Goal: Communication & Community: Connect with others

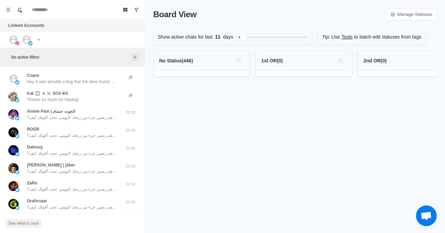
click at [136, 53] on button "Add filters" at bounding box center [135, 57] width 8 height 8
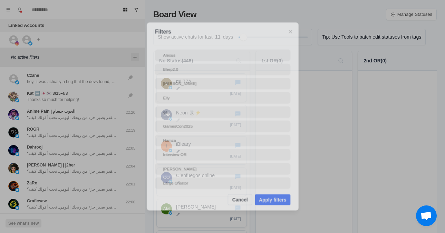
click at [135, 57] on div "Filters Alexus Blerp2.0 [PERSON_NAME] ga GamesCon2025 Hamza Interview OR [PERSO…" at bounding box center [222, 116] width 445 height 233
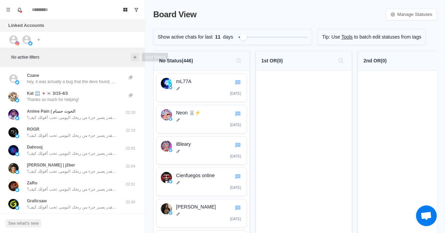
click at [134, 58] on icon "Add filters" at bounding box center [135, 57] width 6 height 6
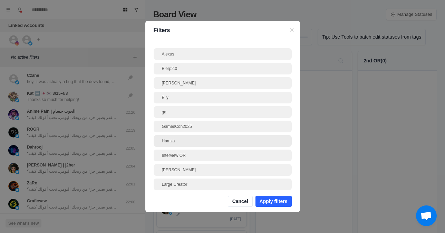
click at [178, 140] on div "Hamza" at bounding box center [222, 141] width 121 height 6
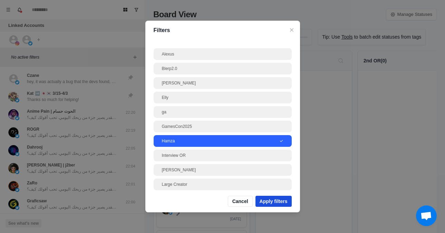
click at [276, 201] on button "Apply filters" at bounding box center [273, 201] width 36 height 11
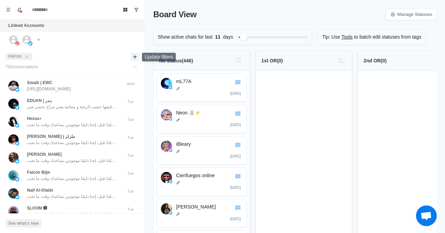
click at [134, 55] on icon "Add filters" at bounding box center [135, 57] width 6 height 6
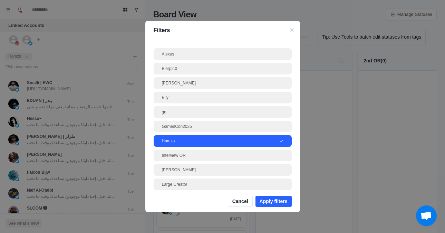
click at [173, 140] on div "Hamza" at bounding box center [220, 141] width 117 height 6
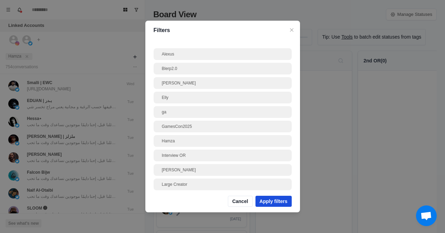
click at [264, 199] on button "Apply filters" at bounding box center [273, 201] width 36 height 11
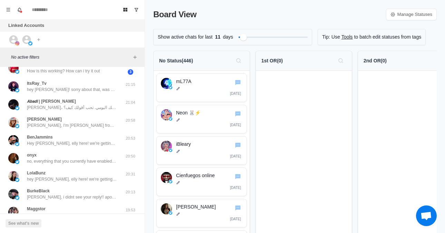
scroll to position [191, 0]
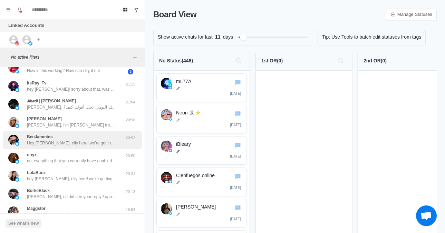
click at [56, 137] on div "BenJammins Hey ben, elly here! we're getting ready to drop Blerp 2.0 soon, whic…" at bounding box center [72, 140] width 90 height 12
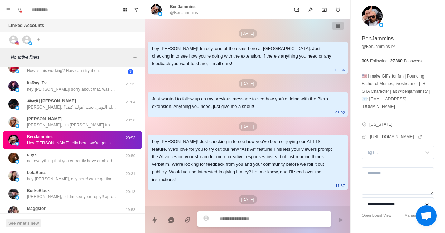
scroll to position [279, 0]
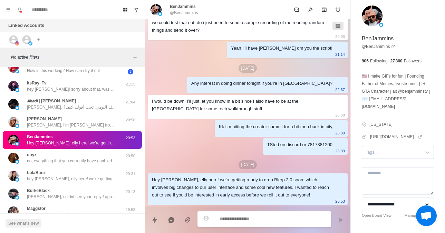
click at [396, 149] on div at bounding box center [391, 153] width 52 height 8
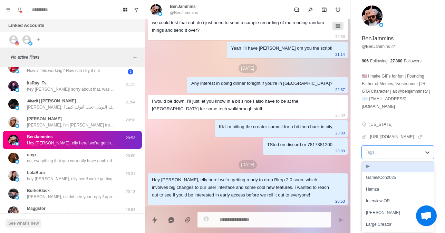
scroll to position [52, 0]
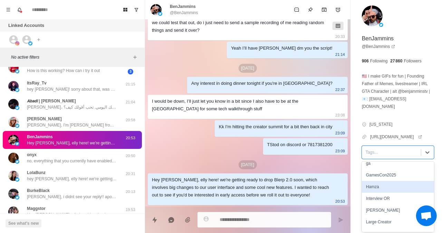
click at [375, 184] on div "Hamza" at bounding box center [397, 187] width 72 height 12
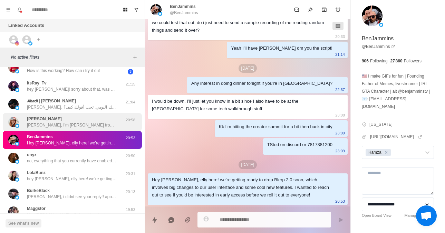
click at [65, 124] on p "[PERSON_NAME], I'm [PERSON_NAME] from Blerp c: I’ve been touching base with cre…" at bounding box center [72, 125] width 90 height 6
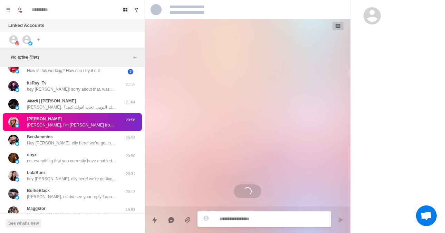
scroll to position [0, 0]
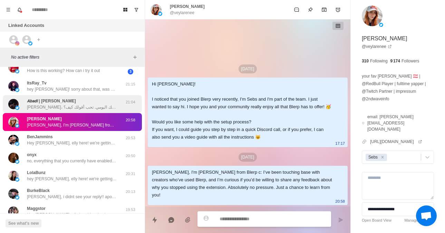
click at [83, 102] on div "𝘼𝙗𝙖𝙙𝙞 | [PERSON_NAME]، تتخيّل لو كل رسالة في شاتك تتحول لدخل إضافي بدل ما تختفي…" at bounding box center [72, 104] width 90 height 12
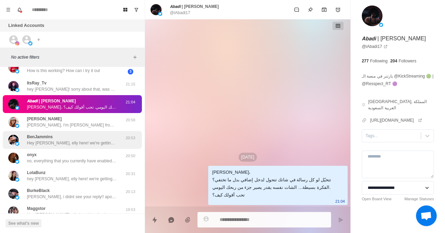
click at [75, 143] on p "Hey [PERSON_NAME], elly here! we're getting ready to drop Blerp 2.0 soon, which…" at bounding box center [72, 143] width 90 height 6
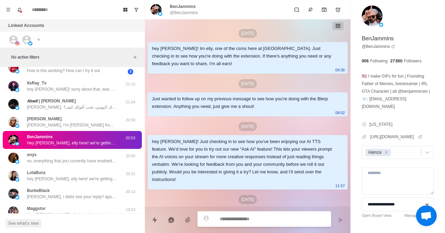
scroll to position [279, 0]
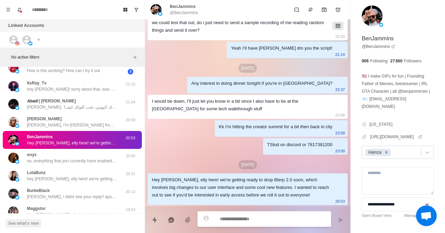
click at [387, 151] on icon "Remove Hamza" at bounding box center [386, 152] width 5 height 5
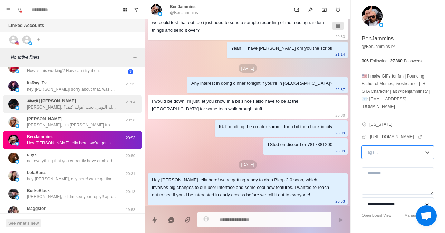
click at [68, 107] on p "[PERSON_NAME]، تتخيّل لو كل رسالة في شاتك تتحول لدخل إضافي بدل ما تختفي؟ الفكرة…" at bounding box center [72, 107] width 90 height 6
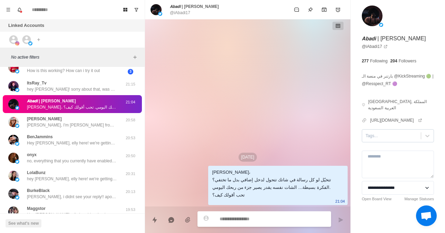
scroll to position [0, 0]
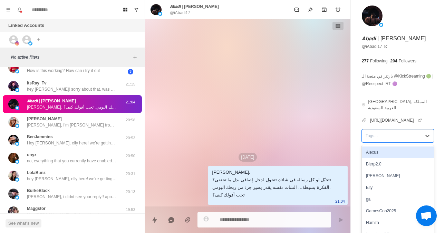
click at [378, 132] on div at bounding box center [391, 136] width 52 height 8
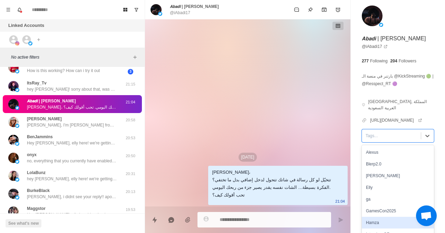
click at [375, 217] on div "Hamza" at bounding box center [397, 223] width 72 height 12
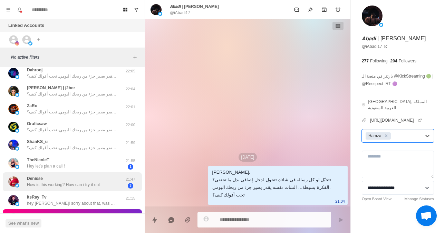
scroll to position [76, 0]
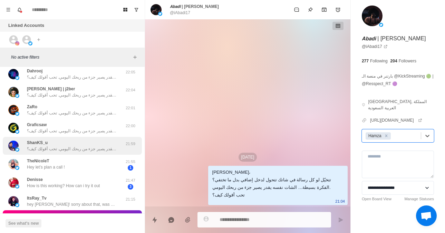
click at [98, 143] on div "ShanKS_u سلام، تتخيّل لو كل رسالة في شاتك تتحول لدخل إضافي بدل ما تختفي؟ الفكرة…" at bounding box center [72, 146] width 90 height 12
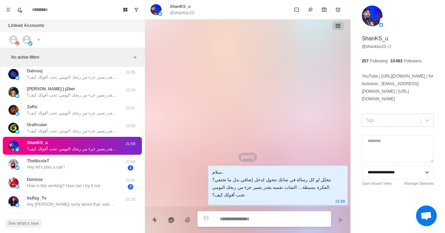
click at [383, 124] on div at bounding box center [391, 121] width 52 height 8
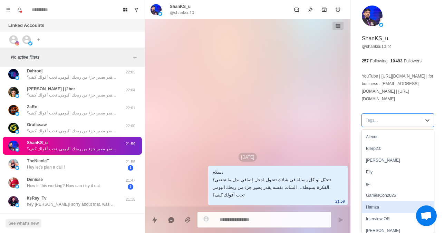
click at [370, 210] on div "Hamza" at bounding box center [397, 207] width 72 height 12
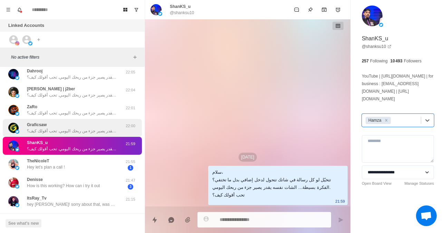
click at [64, 132] on p "سلام، تتخيّل لو كل رسالة في شاتك تتحول لدخل إضافي بدل ما تختفي؟ الفكرة بسيطة… ا…" at bounding box center [72, 131] width 90 height 6
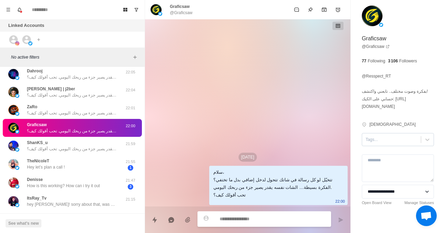
click at [377, 138] on div at bounding box center [391, 140] width 52 height 8
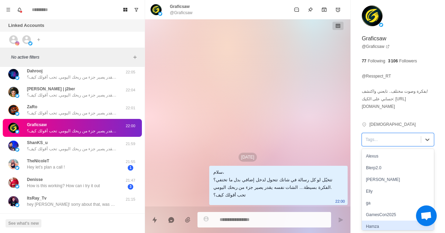
click at [367, 221] on div "Hamza" at bounding box center [397, 227] width 72 height 12
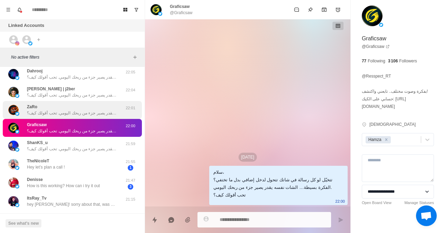
click at [62, 115] on p "سلام، تتخيّل لو كل رسالة في شاتك تتحول لدخل إضافي بدل ما تختفي؟ الفكرة بسيطة… ا…" at bounding box center [72, 113] width 90 height 6
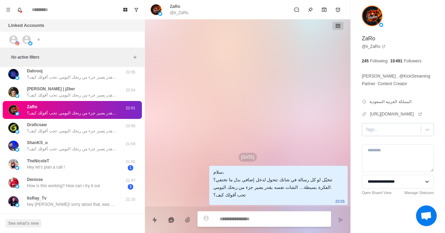
click at [398, 132] on div at bounding box center [391, 130] width 52 height 8
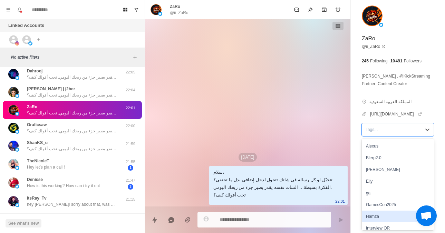
click at [377, 217] on div "Hamza" at bounding box center [397, 217] width 72 height 12
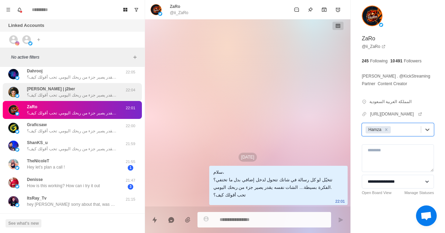
click at [59, 92] on p "سلام، تتخيّل لو كل رسالة في شاتك تتحول لدخل إضافي بدل ما تختفي؟ الفكرة بسيطة… ا…" at bounding box center [72, 95] width 90 height 6
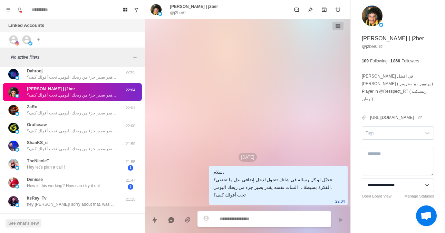
click at [381, 129] on div at bounding box center [391, 133] width 52 height 8
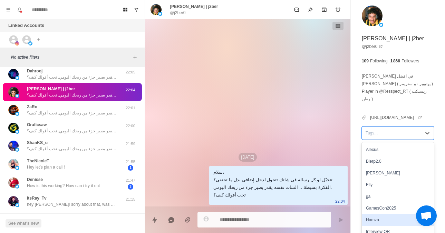
click at [386, 214] on div "Hamza" at bounding box center [397, 220] width 72 height 12
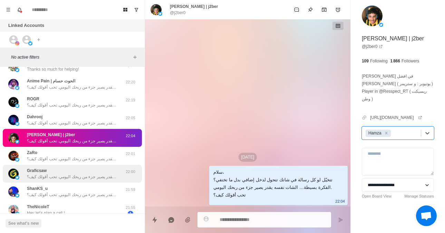
scroll to position [27, 0]
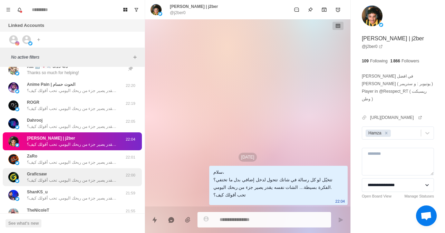
click at [60, 121] on div "[PERSON_NAME]، تتخيّل لو كل رسالة في شاتك تتحول لدخل إضافي بدل ما تختفي؟ الفكرة…" at bounding box center [72, 123] width 90 height 12
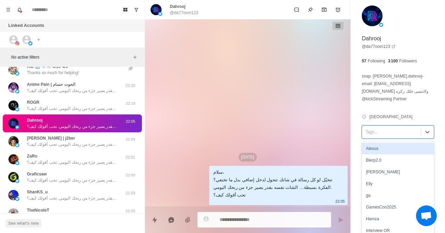
click at [385, 128] on div at bounding box center [391, 132] width 52 height 8
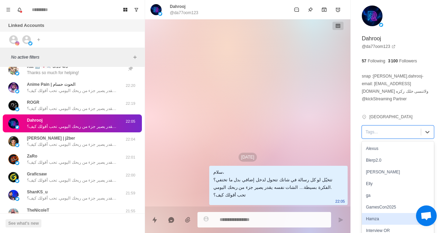
click at [377, 213] on div "Hamza" at bounding box center [397, 219] width 72 height 12
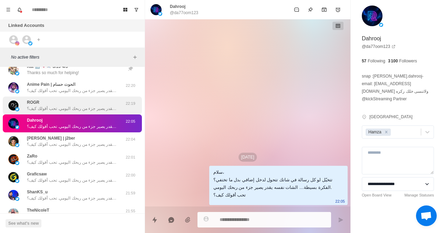
click at [79, 103] on div "[PERSON_NAME]، تتخيّل لو كل رسالة في شاتك تتحول لدخل إضافي بدل ما تختفي؟ الفكرة…" at bounding box center [72, 105] width 90 height 12
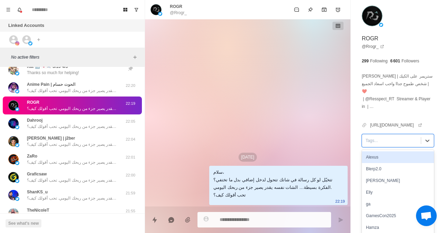
click at [378, 137] on div at bounding box center [391, 141] width 52 height 8
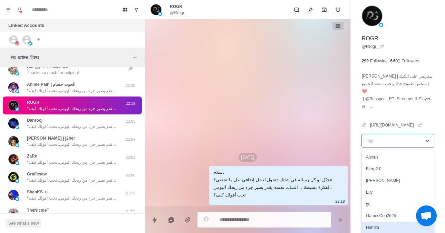
click at [371, 222] on div "Hamza" at bounding box center [397, 228] width 72 height 12
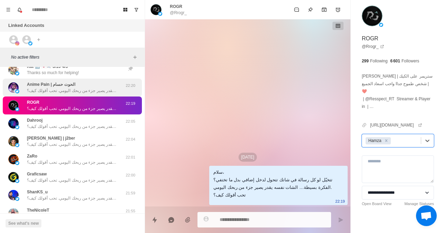
click at [82, 93] on p "سلام، تتخيّل لو كل رسالة في شاتك تتحول لدخل إضافي بدل ما تختفي؟ الفكرة بسيطة… ا…" at bounding box center [72, 91] width 90 height 6
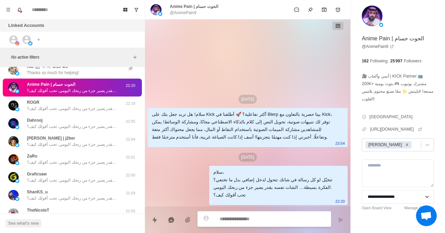
click at [404, 145] on icon "Remove Jayson" at bounding box center [406, 144] width 5 height 5
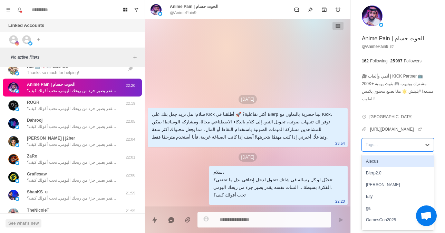
click at [386, 145] on div at bounding box center [391, 145] width 52 height 8
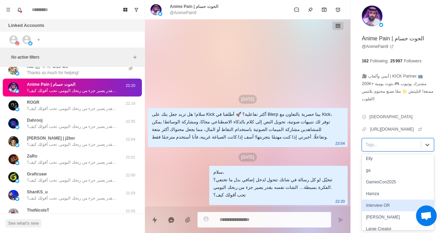
scroll to position [38, 0]
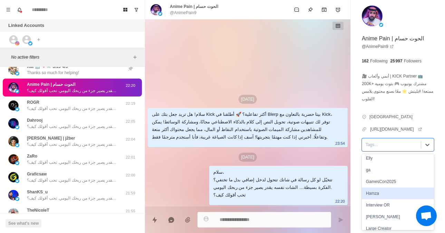
click at [378, 193] on div "Hamza" at bounding box center [397, 194] width 72 height 12
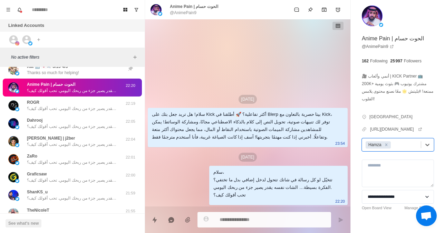
scroll to position [0, 0]
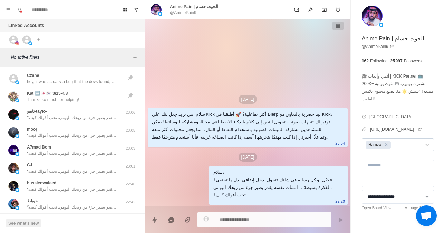
type textarea "*"
